Goal: Transaction & Acquisition: Subscribe to service/newsletter

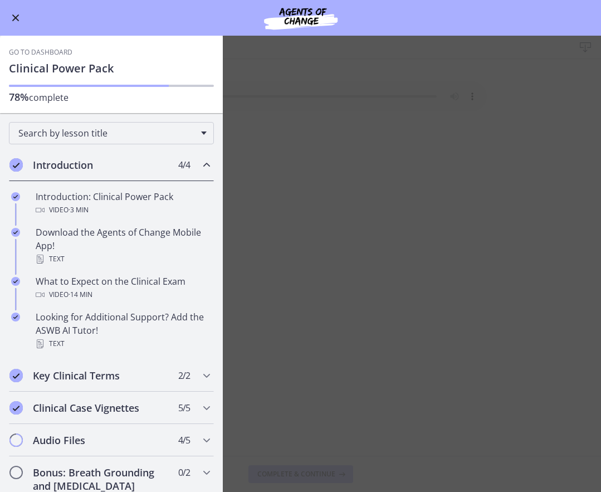
scroll to position [69, 0]
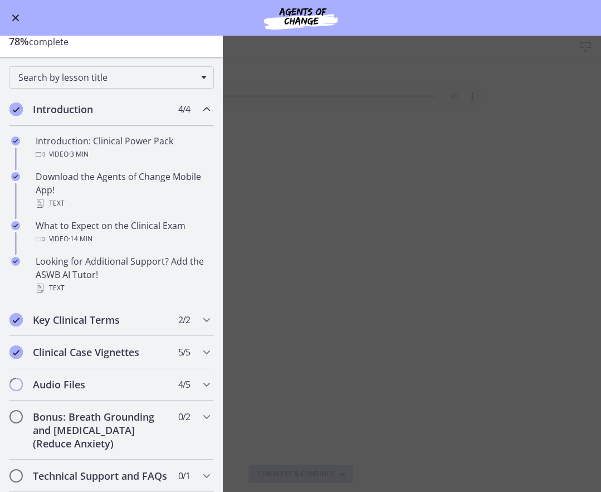
click at [21, 17] on button "Enable menu" at bounding box center [15, 17] width 13 height 13
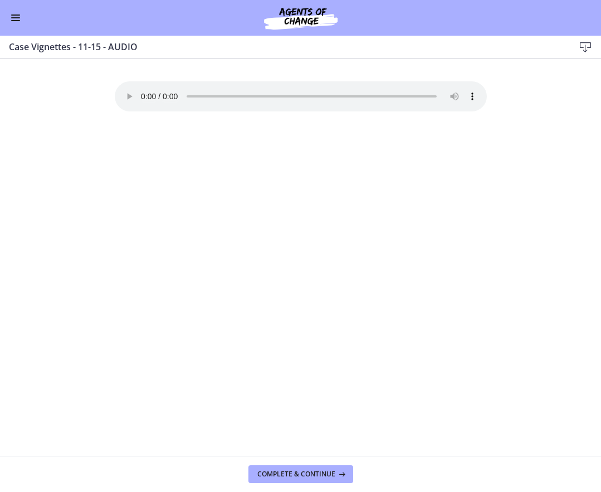
click at [20, 17] on button "Enable menu" at bounding box center [15, 17] width 13 height 13
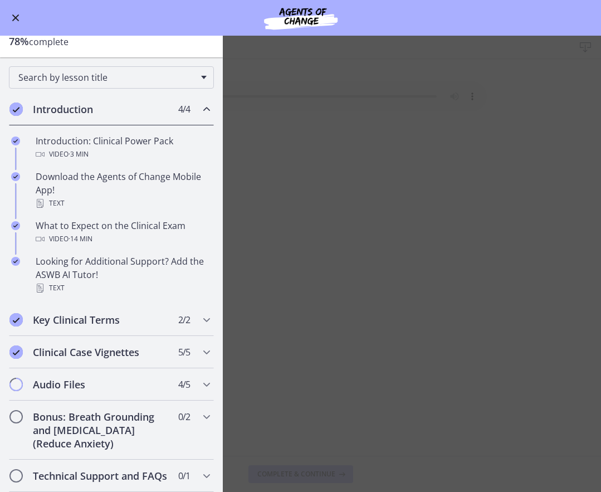
click at [18, 13] on button "Enable menu" at bounding box center [15, 17] width 13 height 13
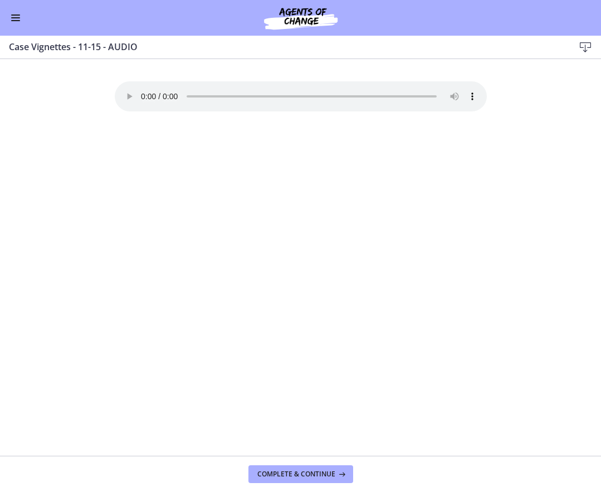
click at [18, 14] on span "Enable menu" at bounding box center [15, 14] width 9 height 1
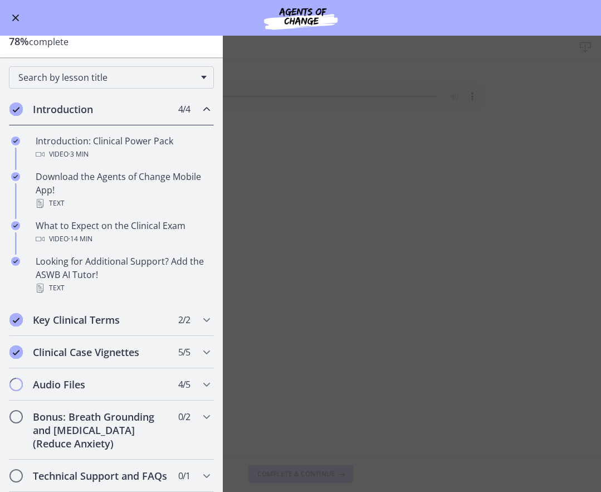
drag, startPoint x: 278, startPoint y: 22, endPoint x: 289, endPoint y: 19, distance: 11.5
click at [279, 22] on img at bounding box center [301, 17] width 134 height 27
click at [303, 14] on img at bounding box center [301, 17] width 134 height 27
click at [18, 20] on span "Enable menu" at bounding box center [15, 17] width 7 height 7
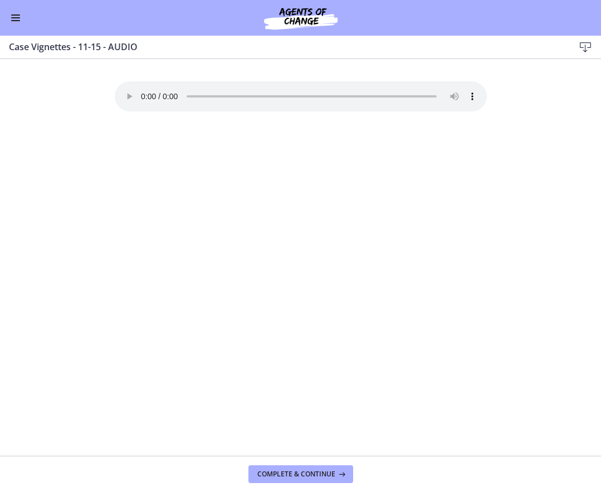
click at [309, 14] on img at bounding box center [301, 17] width 134 height 27
click at [19, 27] on div "Go to Dashboard" at bounding box center [300, 18] width 601 height 36
click at [16, 22] on button "Enable menu" at bounding box center [15, 17] width 13 height 13
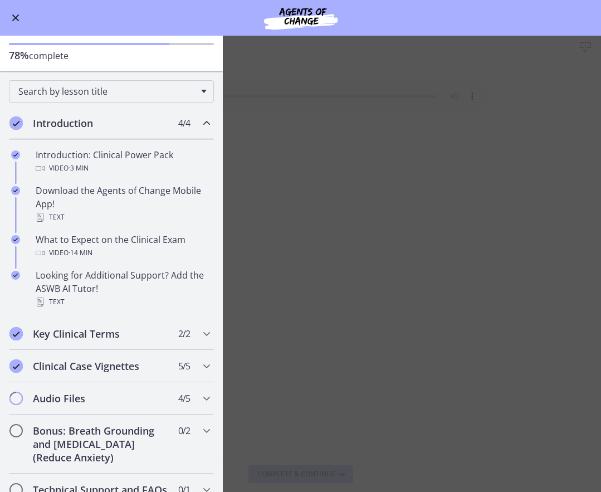
scroll to position [0, 0]
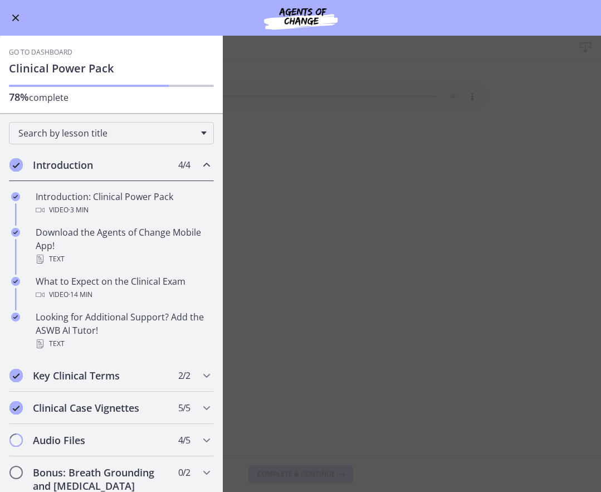
click at [47, 53] on link "Go to Dashboard" at bounding box center [40, 52] width 63 height 9
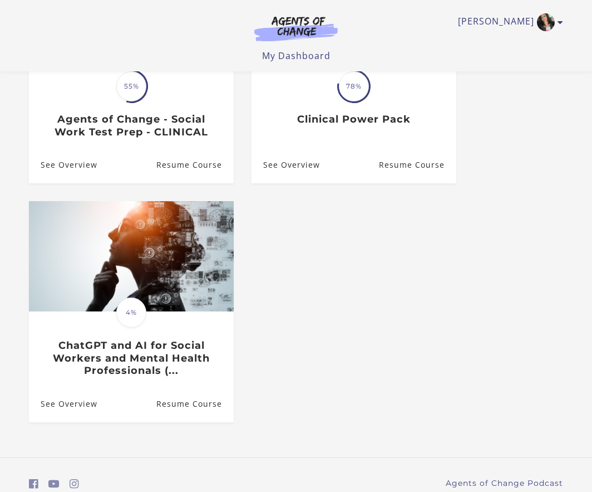
scroll to position [223, 0]
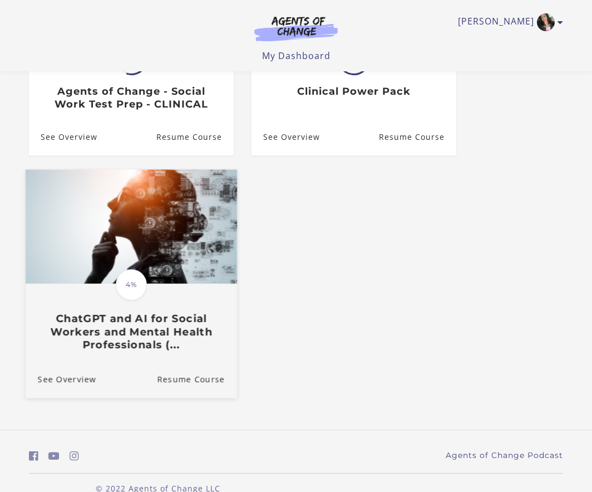
click at [201, 333] on h3 "ChatGPT and AI for Social Workers and Mental Health Professionals (..." at bounding box center [131, 331] width 187 height 39
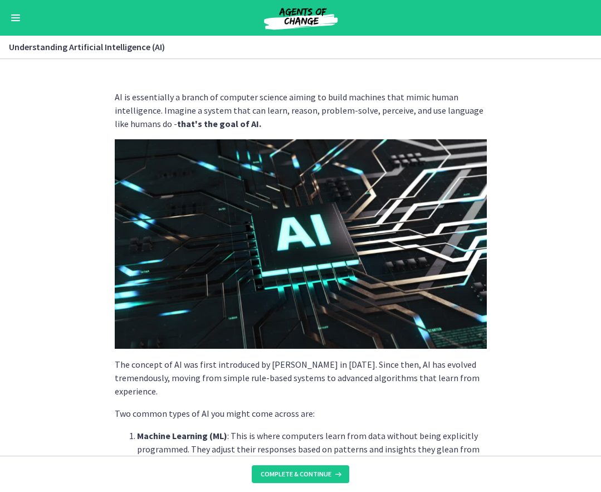
click at [13, 21] on button "Enable menu" at bounding box center [15, 17] width 13 height 13
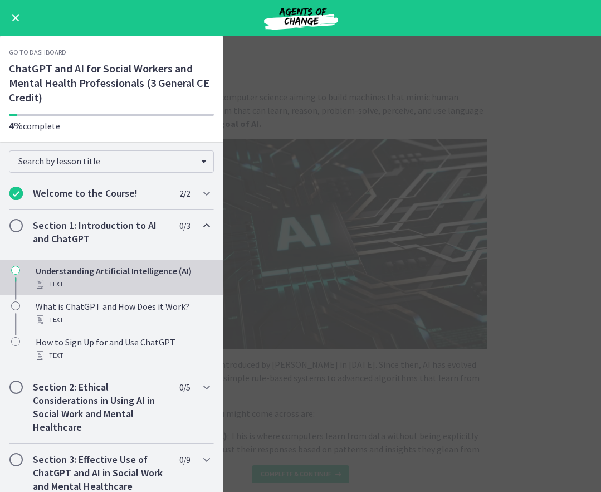
click at [40, 53] on link "Go to Dashboard" at bounding box center [37, 52] width 57 height 9
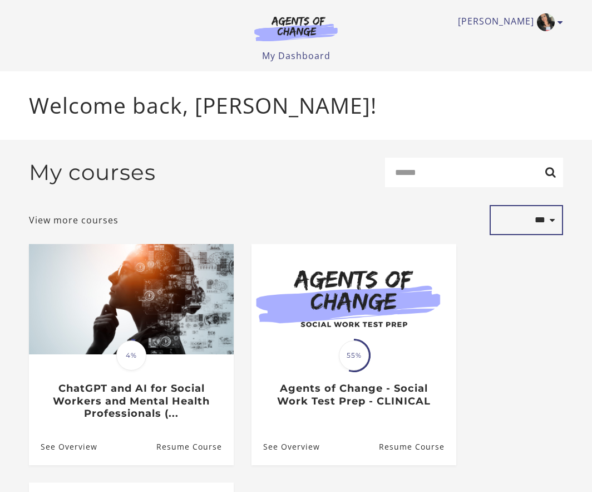
click at [551, 221] on select "**********" at bounding box center [526, 220] width 73 height 30
select select "*******"
click at [490, 207] on select "**********" at bounding box center [526, 220] width 73 height 30
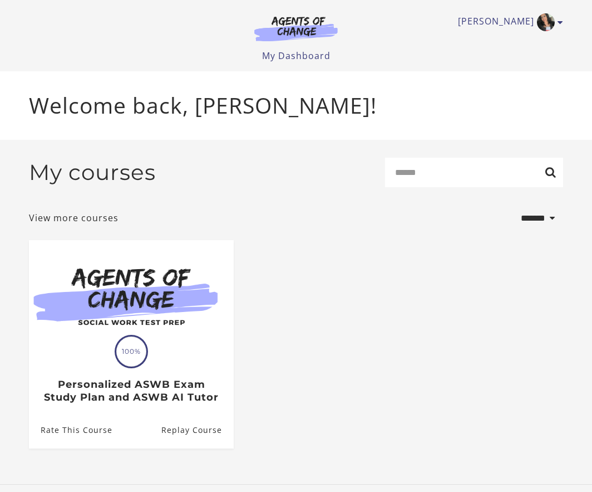
select select "*******"
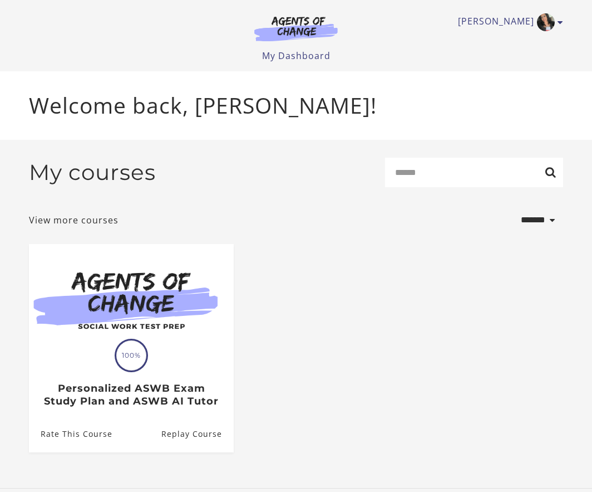
scroll to position [8, 0]
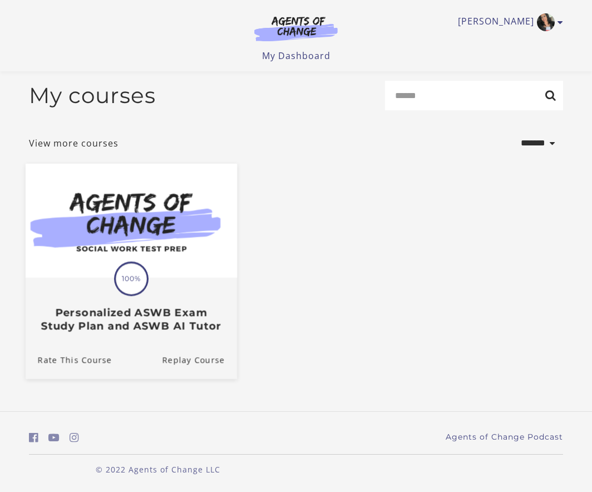
click at [169, 243] on img at bounding box center [132, 220] width 212 height 114
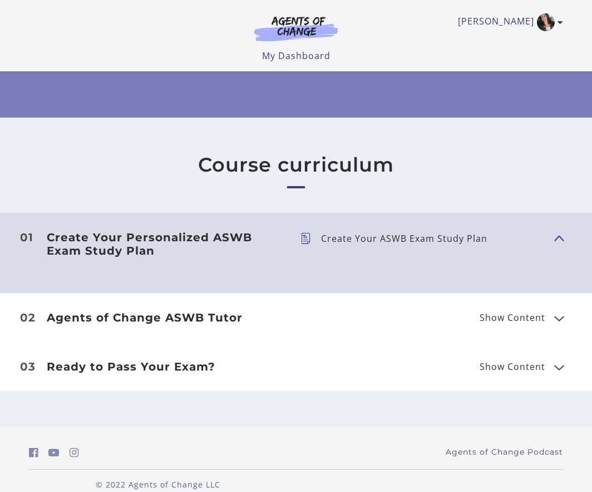
scroll to position [273, 0]
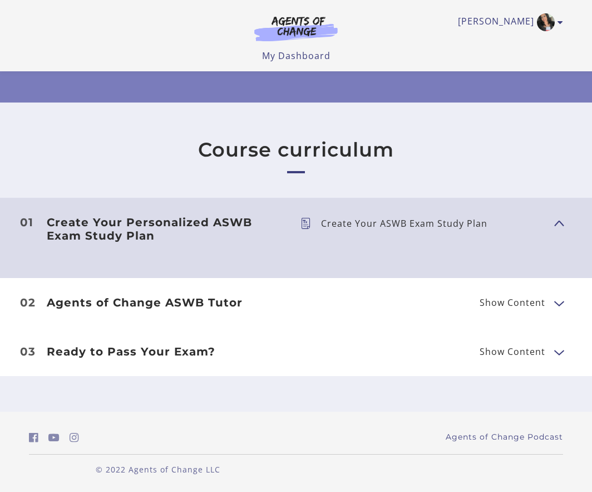
click at [227, 300] on h3 "Agents of Change ASWB Tutor" at bounding box center [165, 302] width 236 height 13
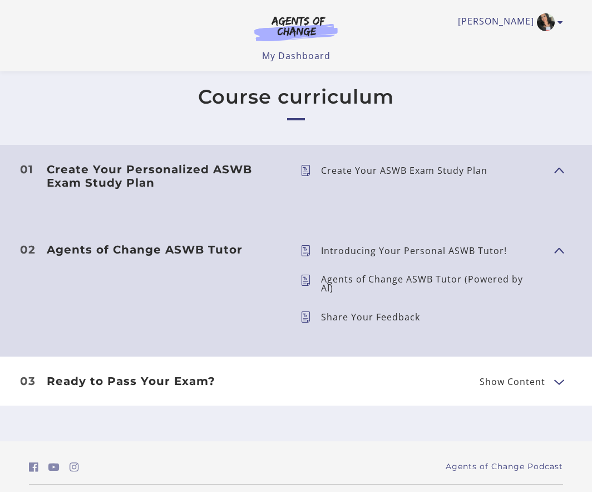
scroll to position [350, 0]
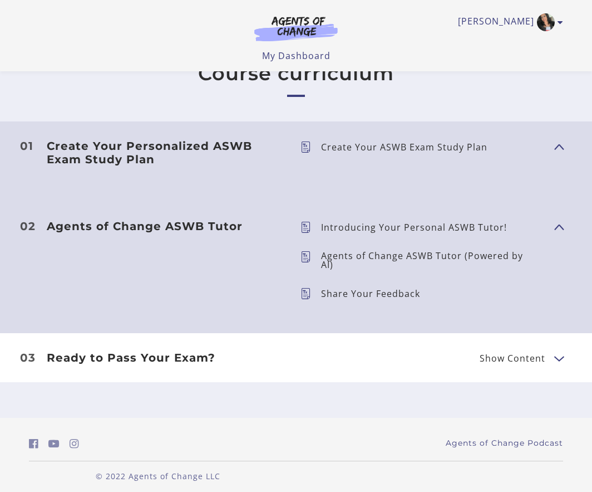
click at [212, 342] on li "03 Ready to Pass Your Exam? Show Content Sign Up for Agents of Change Today!" at bounding box center [296, 357] width 592 height 49
click at [536, 356] on span "Show Content" at bounding box center [513, 358] width 66 height 9
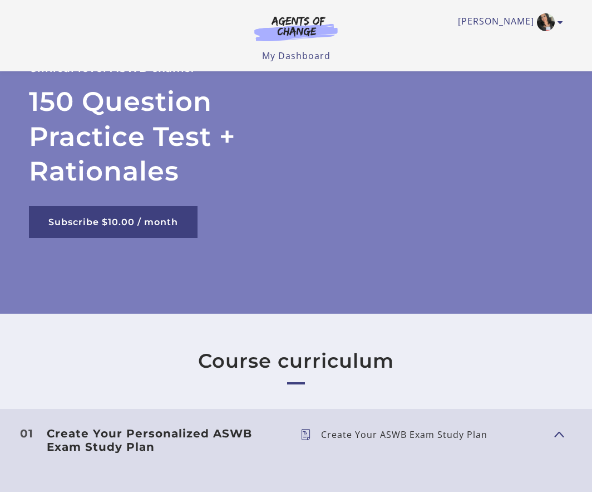
scroll to position [16, 0]
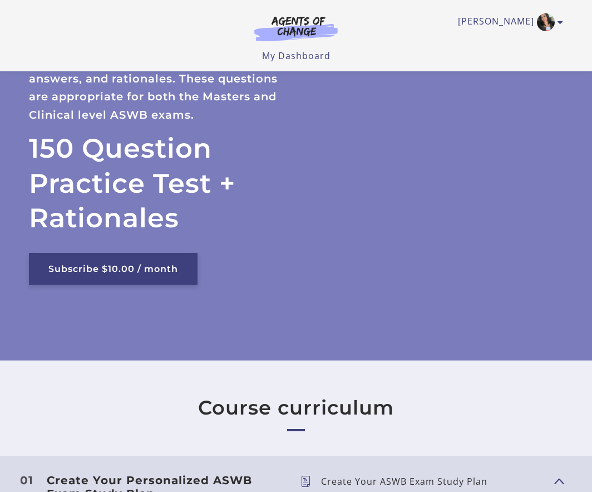
click at [98, 271] on link "Subscribe $10.00 / month" at bounding box center [113, 269] width 169 height 32
